Goal: Navigation & Orientation: Find specific page/section

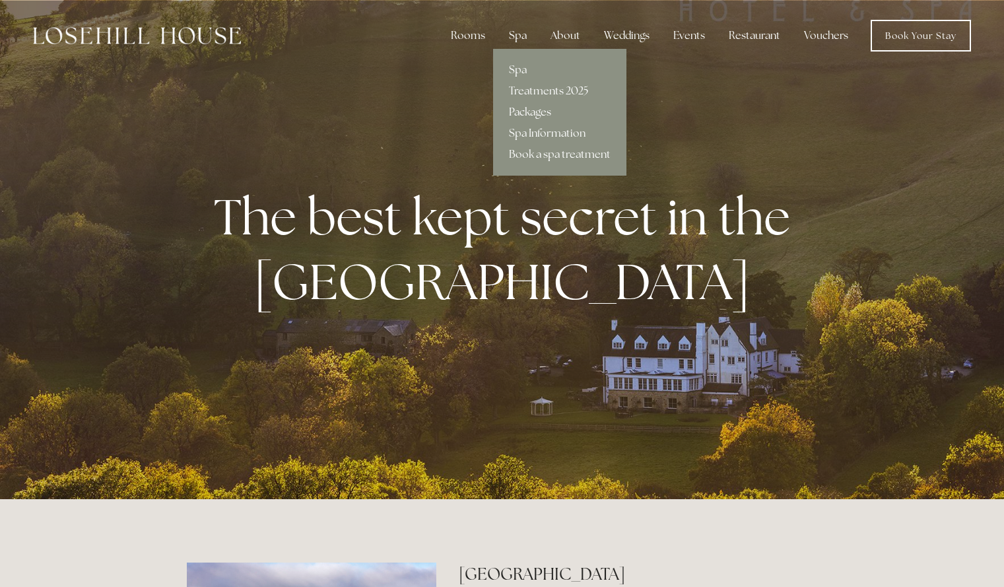
click at [529, 107] on link "Packages" at bounding box center [559, 112] width 133 height 21
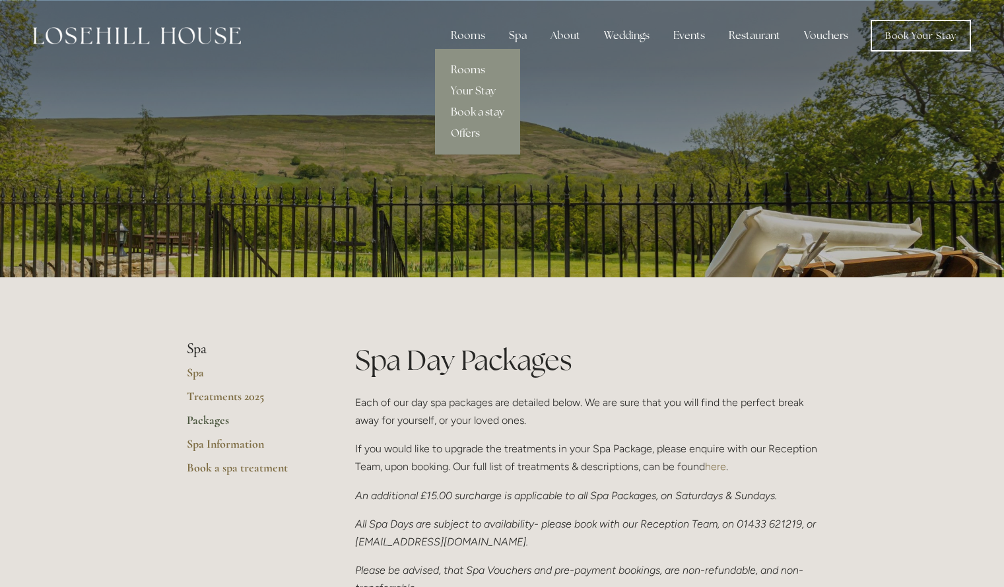
click at [462, 64] on link "Rooms" at bounding box center [477, 69] width 85 height 21
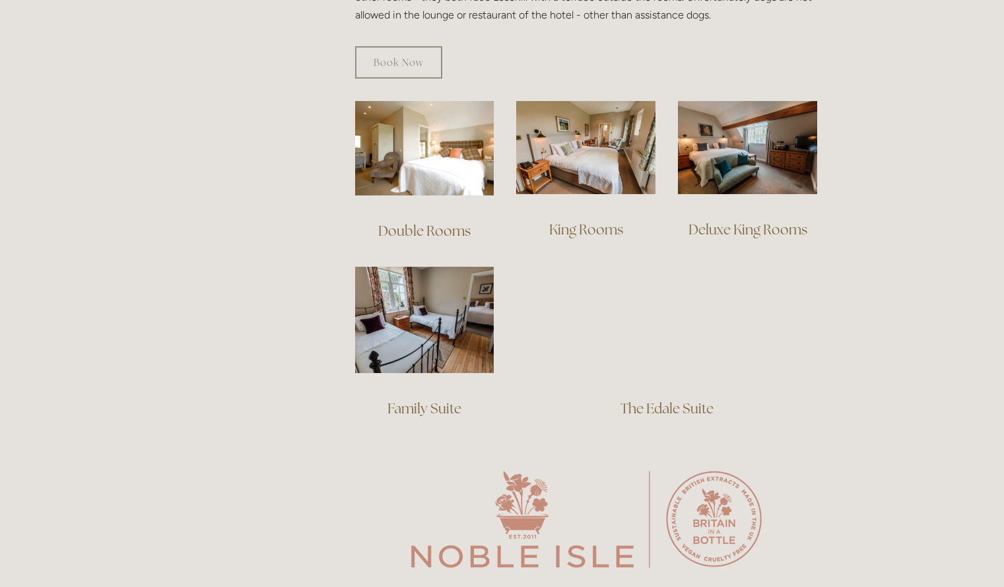
scroll to position [870, 0]
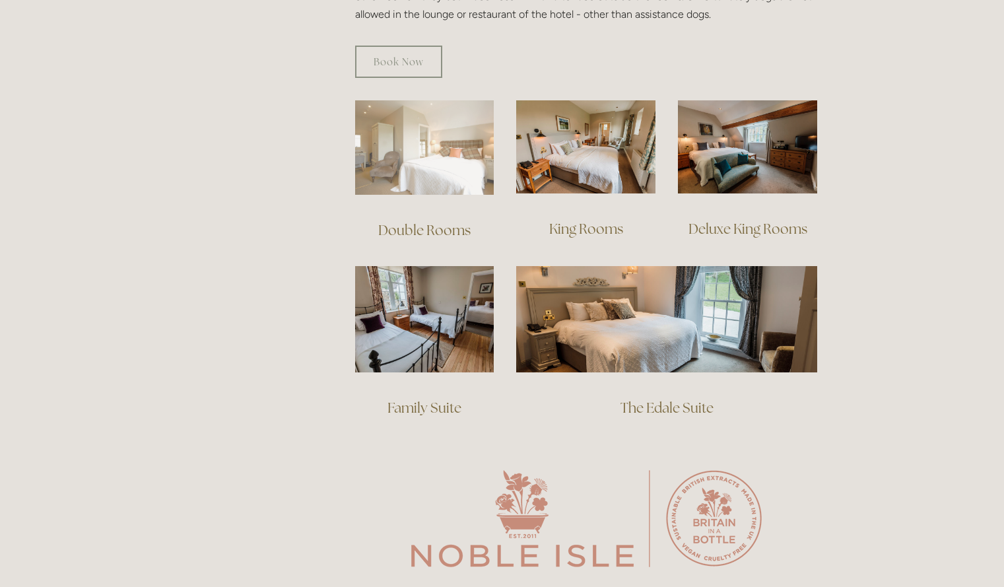
click at [406, 170] on img at bounding box center [424, 147] width 139 height 94
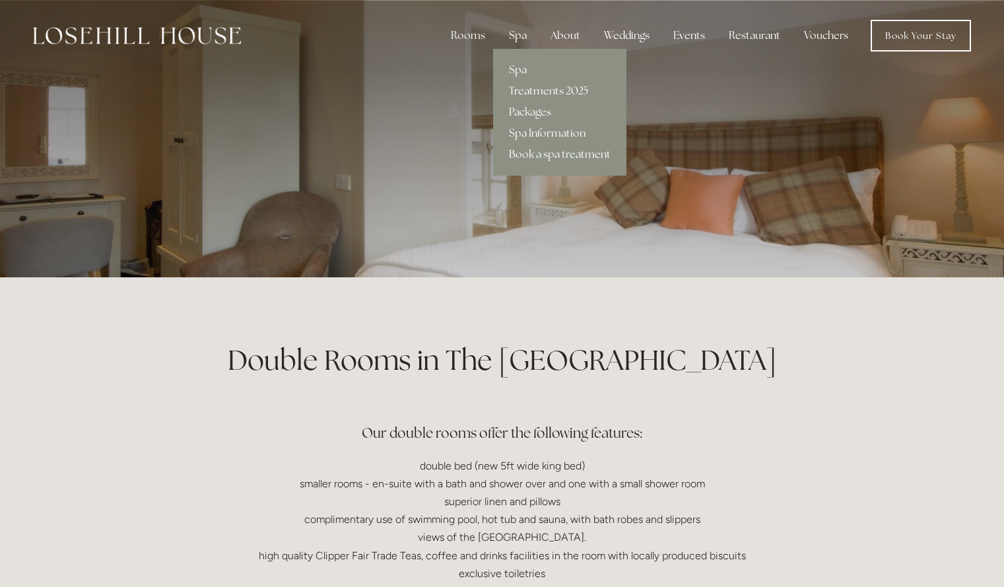
click at [575, 90] on link "Treatments 2025" at bounding box center [559, 91] width 133 height 21
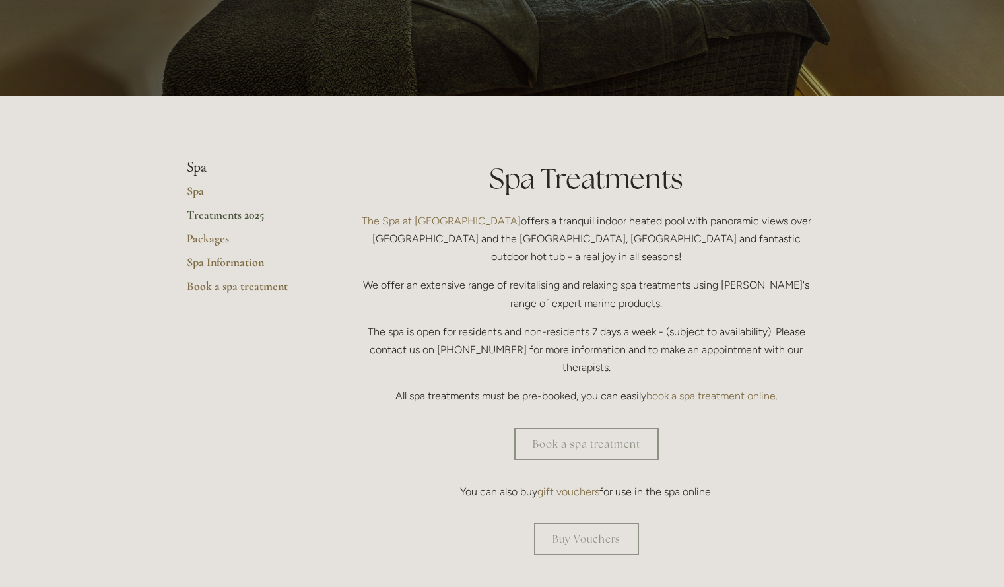
scroll to position [182, 0]
click at [612, 522] on link "Buy Vouchers" at bounding box center [586, 538] width 105 height 32
